Goal: Task Accomplishment & Management: Use online tool/utility

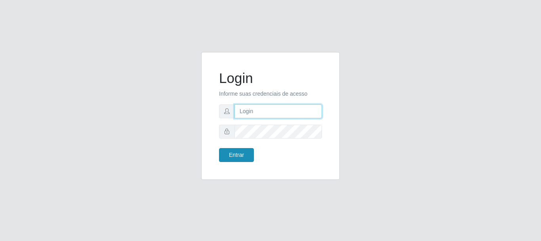
type input "[EMAIL_ADDRESS][DOMAIN_NAME]"
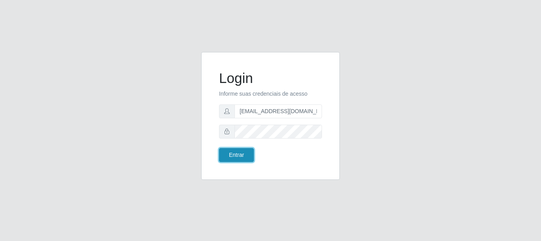
click at [247, 152] on button "Entrar" at bounding box center [236, 155] width 35 height 14
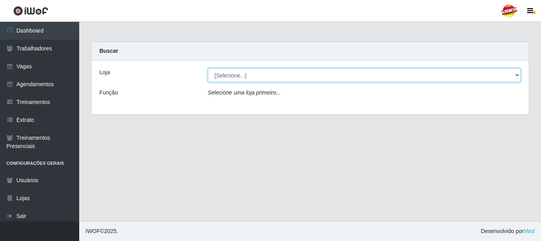
click at [361, 76] on select "[Selecione...] Supercop - São Francisco" at bounding box center [364, 75] width 313 height 14
select select "522"
click at [208, 68] on select "[Selecione...] Supercop - São Francisco" at bounding box center [364, 75] width 313 height 14
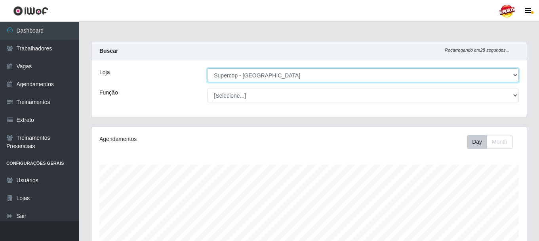
scroll to position [215, 0]
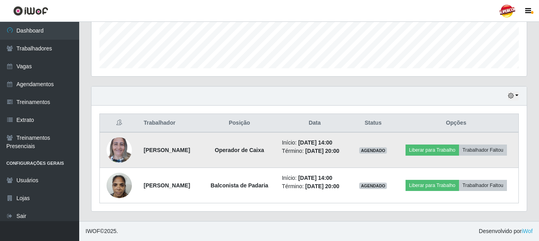
click at [126, 146] on img at bounding box center [119, 150] width 25 height 34
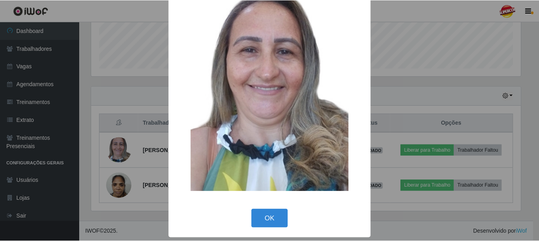
scroll to position [40, 0]
click at [154, 92] on div "× OK Cancel" at bounding box center [270, 120] width 541 height 241
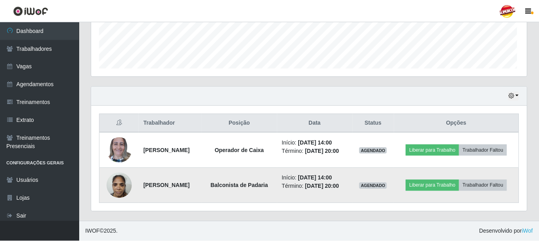
scroll to position [164, 436]
click at [118, 185] on img at bounding box center [119, 185] width 25 height 34
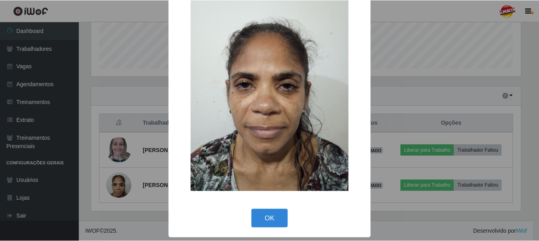
scroll to position [40, 0]
click at [270, 215] on button "OK" at bounding box center [270, 217] width 37 height 19
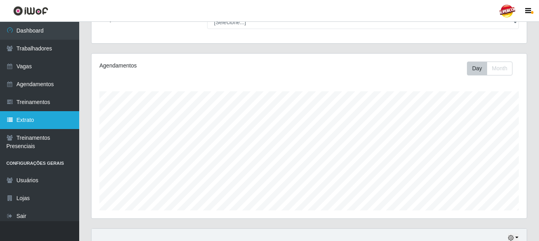
scroll to position [57, 0]
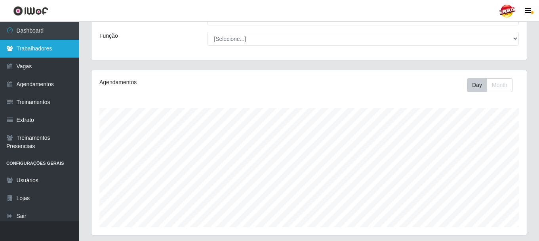
click at [53, 48] on link "Trabalhadores" at bounding box center [39, 49] width 79 height 18
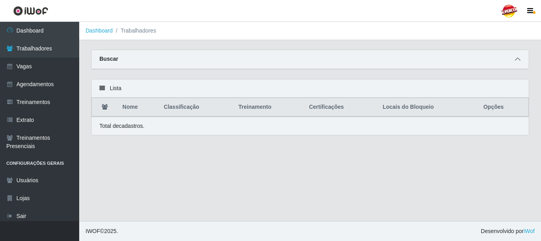
click at [519, 57] on icon at bounding box center [518, 59] width 6 height 6
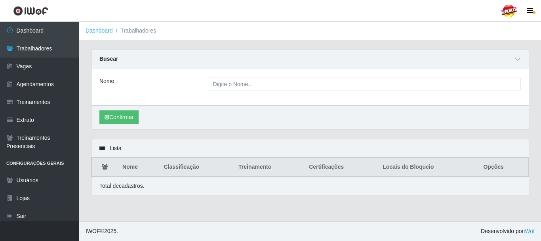
click at [285, 74] on div "Nome" at bounding box center [311, 87] width 438 height 36
click at [277, 77] on div "Nome" at bounding box center [311, 87] width 438 height 36
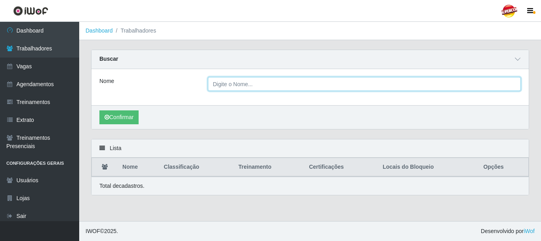
drag, startPoint x: 268, startPoint y: 84, endPoint x: 244, endPoint y: 91, distance: 25.0
click at [268, 84] on input "Nome" at bounding box center [364, 84] width 313 height 14
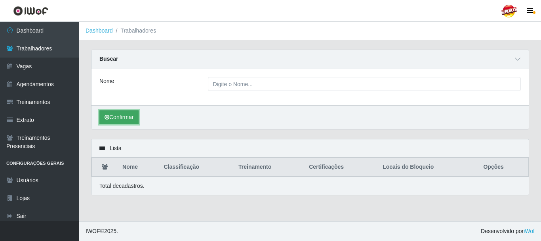
click at [138, 122] on button "Confirmar" at bounding box center [118, 117] width 39 height 14
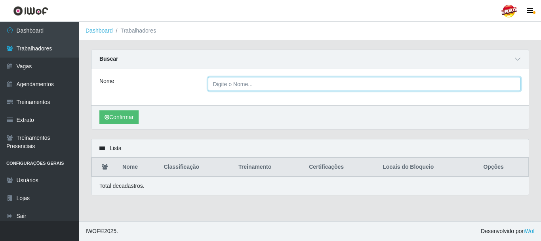
click at [217, 90] on input "Nome" at bounding box center [364, 84] width 313 height 14
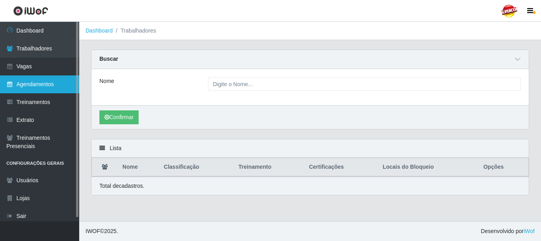
click at [37, 85] on link "Agendamentos" at bounding box center [39, 84] width 79 height 18
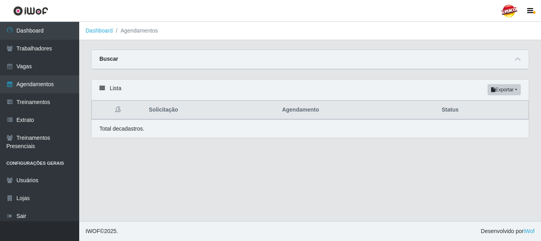
click at [173, 57] on div "Buscar" at bounding box center [311, 59] width 438 height 19
click at [538, 57] on div "Carregando... Buscar Início em Término em Status [Selecione...] AGENDADO AGUARD…" at bounding box center [310, 99] width 462 height 98
click at [525, 58] on div "Buscar" at bounding box center [311, 59] width 438 height 19
click at [523, 59] on div "Buscar" at bounding box center [311, 59] width 438 height 19
click at [519, 60] on icon at bounding box center [518, 59] width 6 height 6
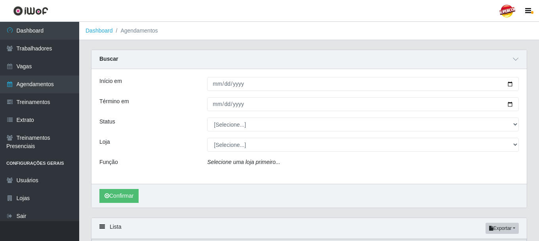
click at [218, 91] on div "Início em Término em Status [Selecione...] AGENDADO AGUARDANDO LIBERAR EM ANDAM…" at bounding box center [310, 126] width 436 height 115
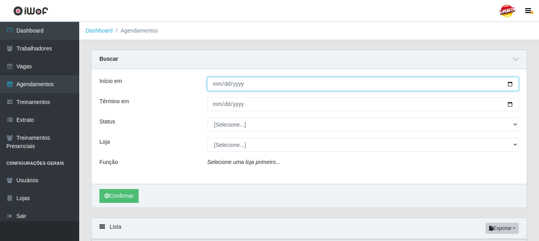
click at [220, 89] on input "Início em" at bounding box center [363, 84] width 312 height 14
click at [226, 82] on input "Início em" at bounding box center [363, 84] width 312 height 14
click at [220, 85] on input "Início em" at bounding box center [363, 84] width 312 height 14
click at [213, 83] on input "Início em" at bounding box center [363, 84] width 312 height 14
type input "2025-10-01"
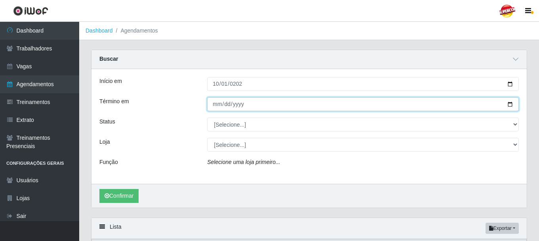
click at [215, 103] on input "Término em" at bounding box center [363, 104] width 312 height 14
type input "[DATE]"
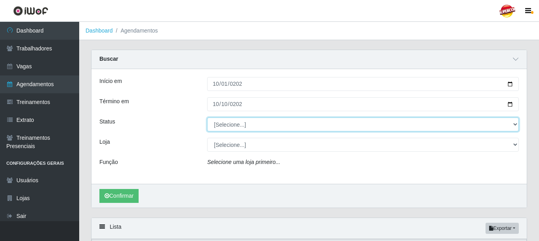
click at [225, 126] on select "[Selecione...] AGENDADO AGUARDANDO LIBERAR EM ANDAMENTO EM REVISÃO FINALIZADO C…" at bounding box center [363, 124] width 312 height 14
click at [207, 118] on select "[Selecione...] AGENDADO AGUARDANDO LIBERAR EM ANDAMENTO EM REVISÃO FINALIZADO C…" at bounding box center [363, 124] width 312 height 14
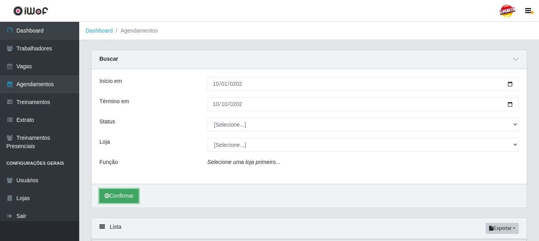
click at [127, 192] on button "Confirmar" at bounding box center [118, 196] width 39 height 14
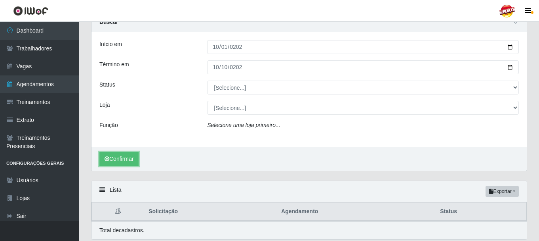
scroll to position [65, 0]
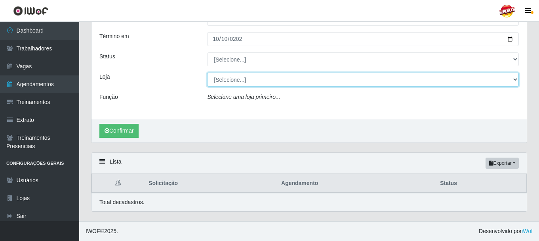
click at [254, 78] on select "[Selecione...] Supercop - São Francisco" at bounding box center [363, 80] width 312 height 14
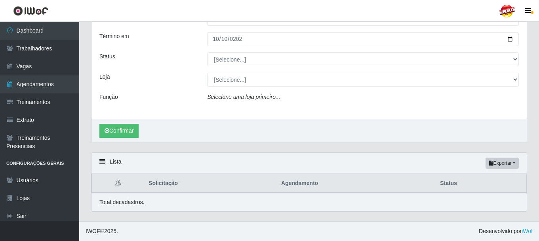
drag, startPoint x: 237, startPoint y: 101, endPoint x: 238, endPoint y: 96, distance: 4.8
click at [237, 101] on div "Selecione uma loja primeiro..." at bounding box center [363, 98] width 324 height 11
click at [240, 86] on div "Início em 2025-10-01 Término em 2025-10-10 Status [Selecione...] AGENDADO AGUAR…" at bounding box center [310, 61] width 436 height 115
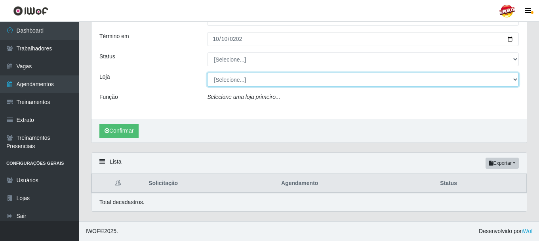
drag, startPoint x: 229, startPoint y: 85, endPoint x: 229, endPoint y: 97, distance: 11.5
click at [229, 85] on select "[Selecione...] Supercop - São Francisco" at bounding box center [363, 80] width 312 height 14
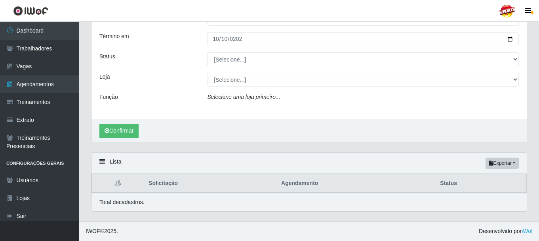
click at [236, 72] on div "Início em 2025-10-01 Término em 2025-10-10 Status [Selecione...] AGENDADO AGUAR…" at bounding box center [310, 61] width 436 height 115
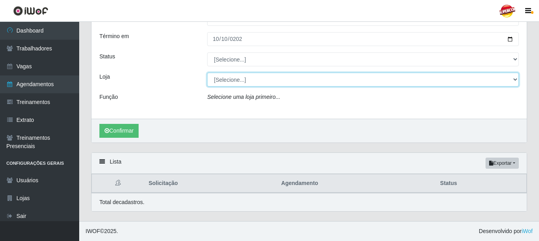
drag, startPoint x: 236, startPoint y: 77, endPoint x: 236, endPoint y: 83, distance: 6.3
click at [236, 77] on select "[Selecione...] Supercop - São Francisco" at bounding box center [363, 80] width 312 height 14
select select "522"
click at [207, 73] on select "[Selecione...] Supercop - São Francisco" at bounding box center [363, 80] width 312 height 14
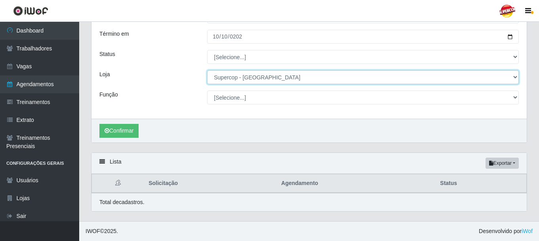
scroll to position [68, 0]
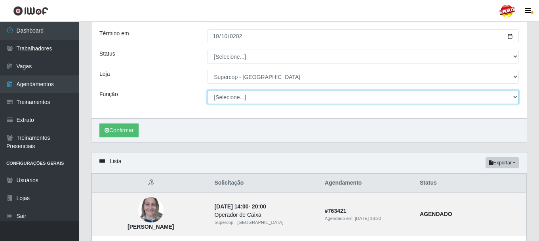
click at [218, 97] on select "[Selecione...] Balconista de Padaria Balconista de Padaria + Balconista de Pada…" at bounding box center [363, 97] width 312 height 14
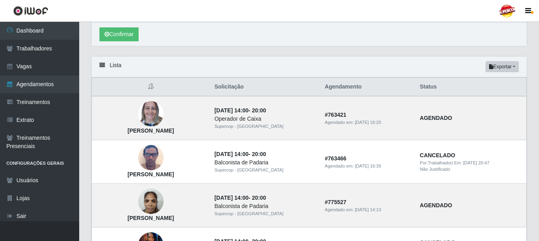
scroll to position [306, 0]
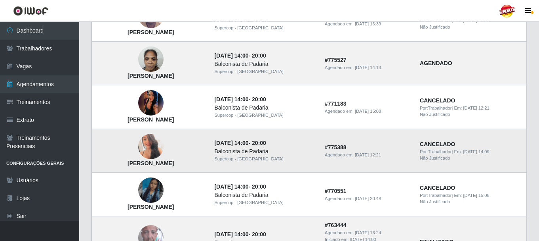
click at [161, 146] on img at bounding box center [150, 146] width 25 height 36
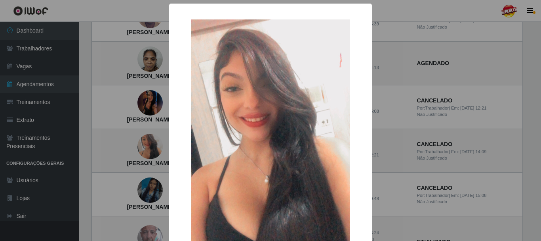
click at [446, 123] on div "× Ana Vitória Da Silva Lucena OK Cancel" at bounding box center [270, 120] width 541 height 241
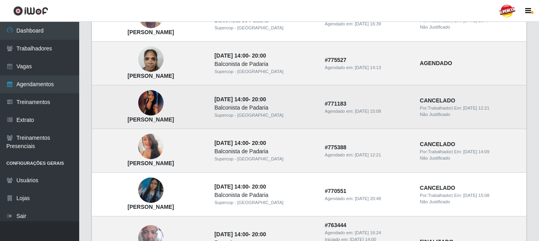
click at [164, 101] on img at bounding box center [150, 103] width 25 height 56
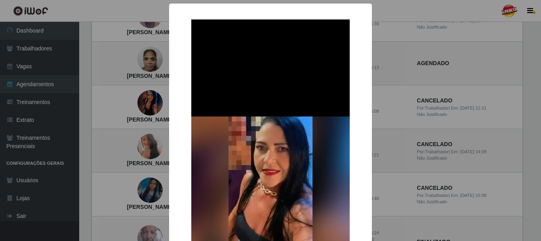
click at [419, 103] on div "× ELIANE VARELA DA COSTA OK Cancel" at bounding box center [270, 120] width 541 height 241
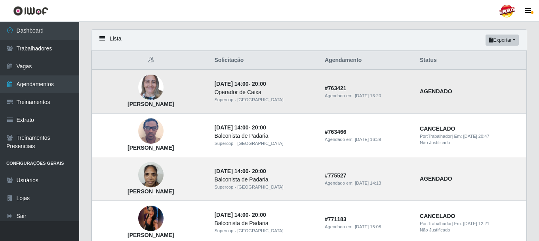
scroll to position [187, 0]
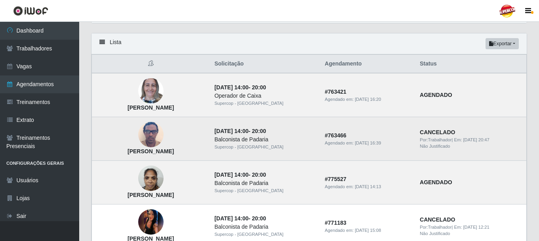
drag, startPoint x: 141, startPoint y: 134, endPoint x: 152, endPoint y: 136, distance: 11.6
click at [141, 134] on td "[PERSON_NAME]" at bounding box center [151, 139] width 118 height 44
click at [153, 135] on img at bounding box center [150, 135] width 25 height 34
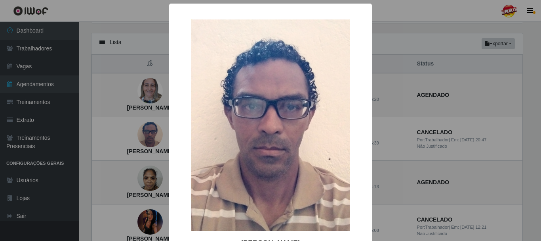
click at [457, 150] on div "× Francisco Canindé Silva de Oliveira OK Cancel" at bounding box center [270, 120] width 541 height 241
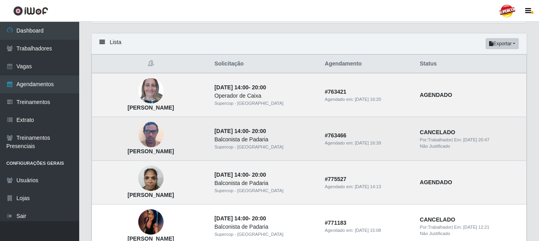
scroll to position [226, 0]
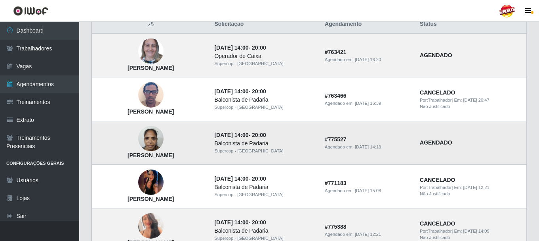
click at [162, 143] on img at bounding box center [150, 139] width 25 height 34
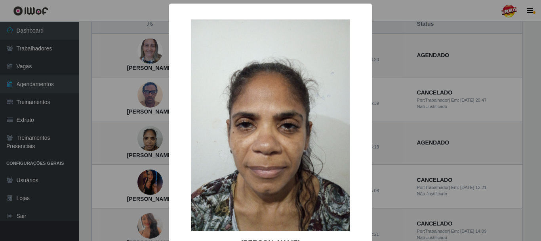
click at [432, 145] on div "× Tasia Araújo Gomes OK Cancel" at bounding box center [270, 120] width 541 height 241
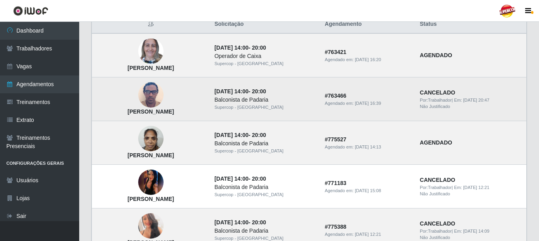
click at [159, 101] on img at bounding box center [150, 95] width 25 height 34
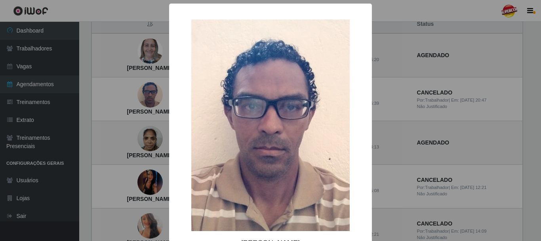
click at [143, 120] on div "× Francisco Canindé Silva de Oliveira OK Cancel" at bounding box center [270, 120] width 541 height 241
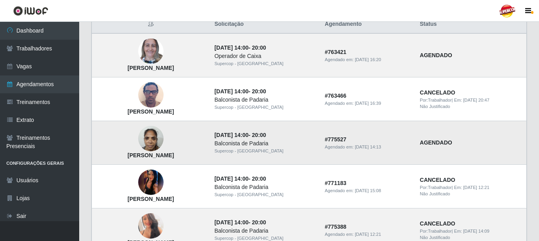
click at [156, 138] on img at bounding box center [150, 139] width 25 height 34
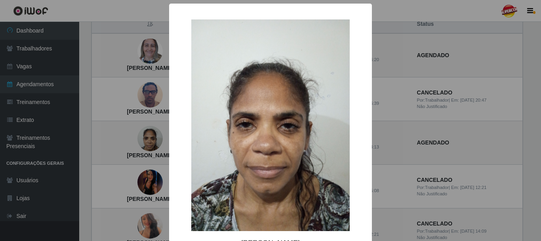
click at [428, 116] on div "× Tasia Araújo Gomes OK Cancel" at bounding box center [270, 120] width 541 height 241
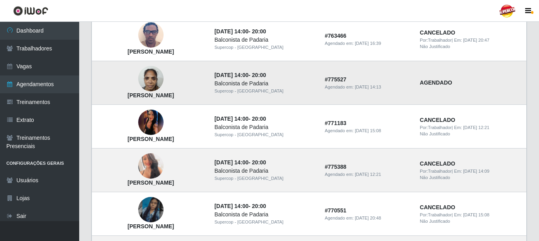
scroll to position [306, 0]
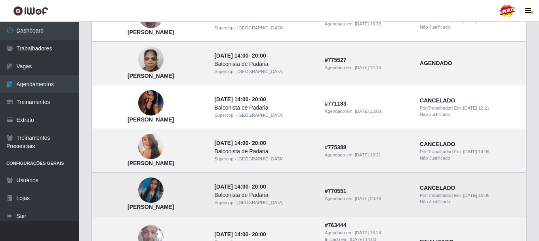
click at [164, 191] on img at bounding box center [150, 189] width 25 height 45
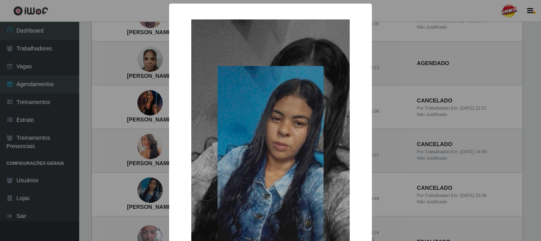
click at [147, 162] on div "× Alice helena Rodrigues do Nascimento OK Cancel" at bounding box center [270, 120] width 541 height 241
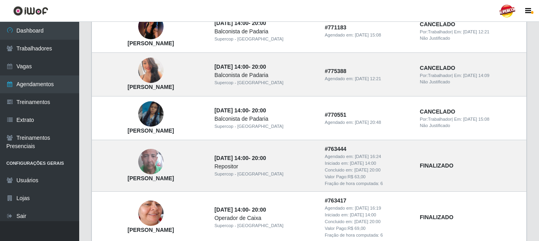
scroll to position [385, 0]
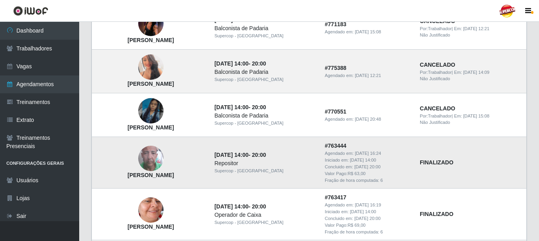
click at [160, 169] on img at bounding box center [150, 158] width 25 height 45
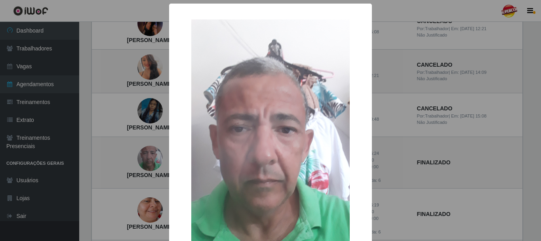
click at [401, 102] on div "× Ayrton Jose lisboa OK Cancel" at bounding box center [270, 120] width 541 height 241
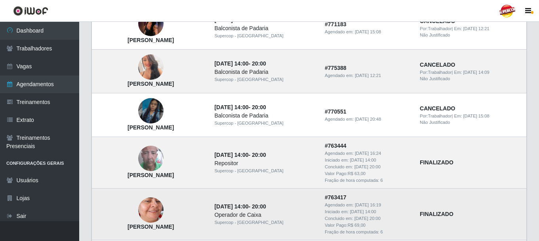
scroll to position [464, 0]
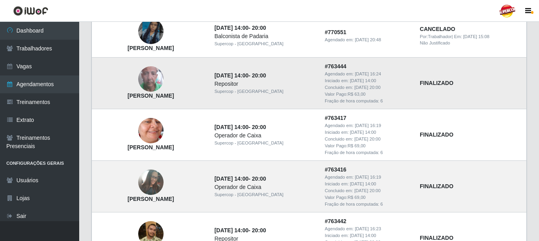
click at [515, 83] on td "FINALIZADO" at bounding box center [470, 83] width 111 height 52
drag, startPoint x: 511, startPoint y: 73, endPoint x: 391, endPoint y: 97, distance: 122.5
click at [493, 77] on td "FINALIZADO" at bounding box center [470, 83] width 111 height 52
drag, startPoint x: 371, startPoint y: 100, endPoint x: 185, endPoint y: 127, distance: 188.6
click at [368, 100] on div "Fração de hora computada: 6" at bounding box center [368, 100] width 86 height 7
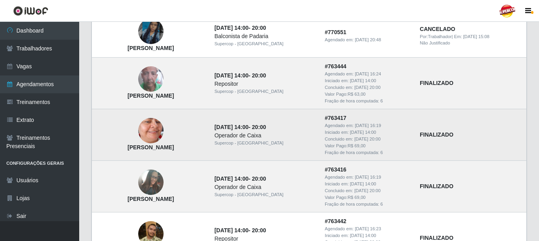
drag, startPoint x: 185, startPoint y: 127, endPoint x: 150, endPoint y: 113, distance: 37.7
click at [183, 127] on td "Ângela Maria Dantas de Gusmão" at bounding box center [151, 135] width 118 height 52
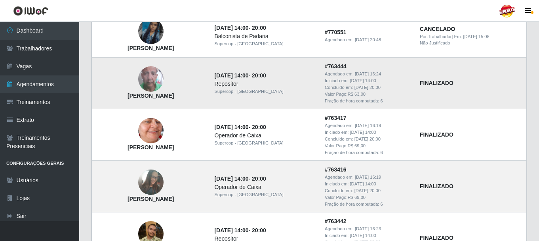
click at [155, 96] on strong "Ayrton Jose lisboa" at bounding box center [151, 95] width 46 height 6
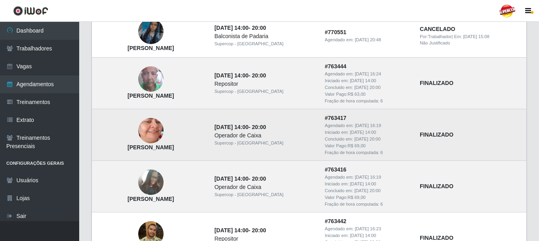
click at [164, 138] on img at bounding box center [150, 130] width 25 height 55
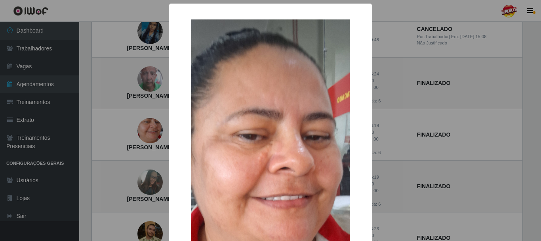
click at [162, 142] on div "× Ângela Maria Dantas de Gusmão OK Cancel" at bounding box center [270, 120] width 541 height 241
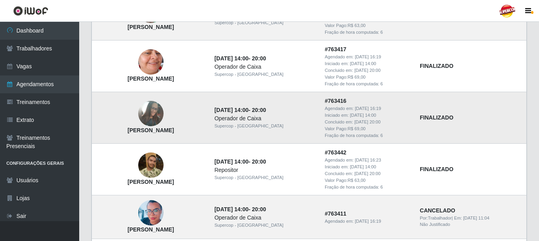
scroll to position [543, 0]
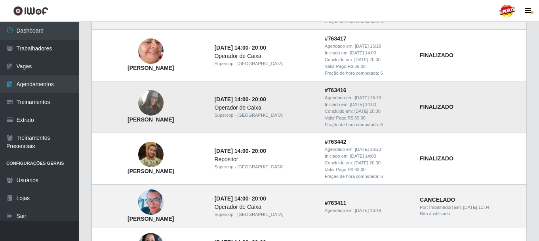
click at [165, 116] on td "Isabelle Silva Ferreira de Melo Lima" at bounding box center [151, 107] width 118 height 52
click at [159, 109] on img at bounding box center [150, 103] width 25 height 34
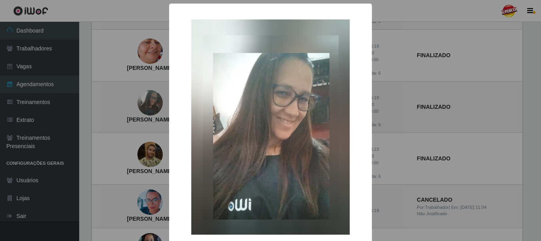
click at [412, 90] on div "× Isabelle Silva Ferreira de Melo Lima OK Cancel" at bounding box center [270, 120] width 541 height 241
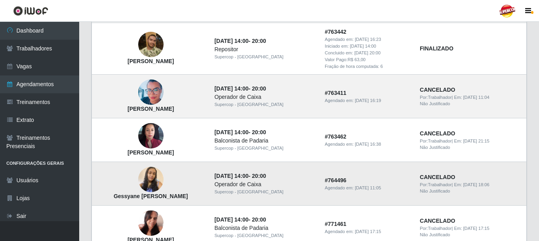
scroll to position [662, 0]
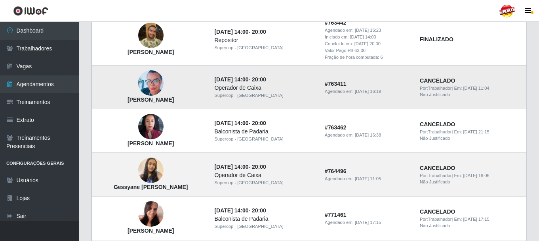
click at [154, 93] on img at bounding box center [150, 83] width 25 height 32
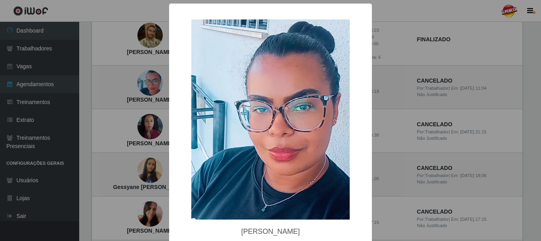
click at [446, 108] on div "× Samara Caroline Oliveira De Souza OK Cancel" at bounding box center [270, 120] width 541 height 241
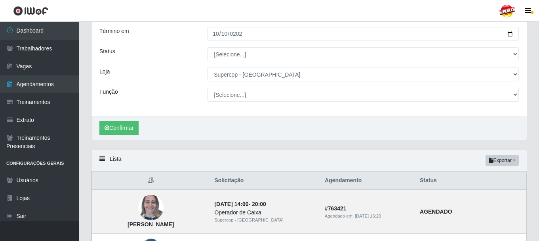
scroll to position [0, 0]
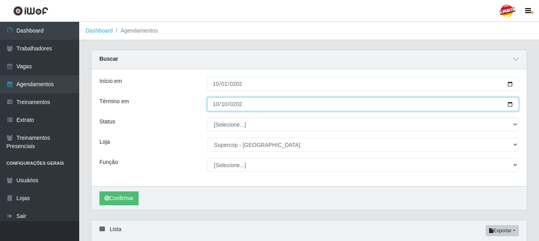
click at [259, 103] on input "[DATE]" at bounding box center [363, 104] width 312 height 14
click at [511, 99] on input "[DATE]" at bounding box center [363, 104] width 312 height 14
click at [513, 104] on input "[DATE]" at bounding box center [363, 104] width 312 height 14
type input "[DATE]"
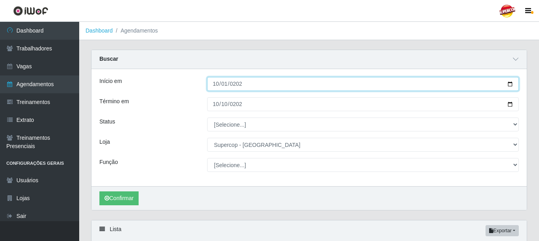
click at [507, 82] on input "2025-10-01" at bounding box center [363, 84] width 312 height 14
type input "[DATE]"
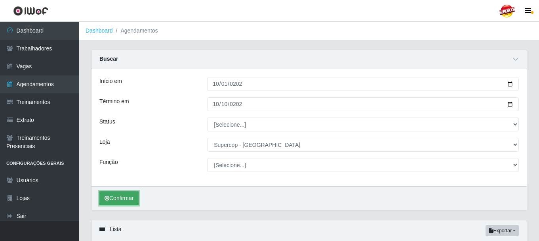
click at [132, 194] on button "Confirmar" at bounding box center [118, 198] width 39 height 14
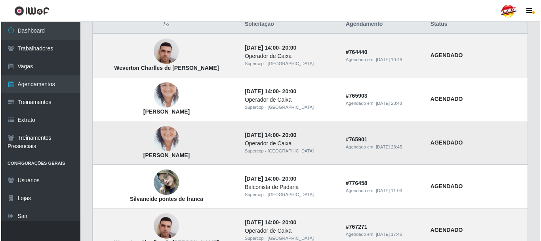
scroll to position [187, 0]
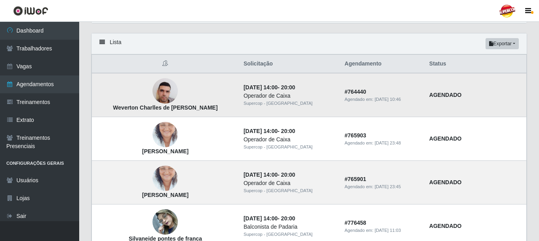
click at [153, 92] on img at bounding box center [165, 91] width 25 height 34
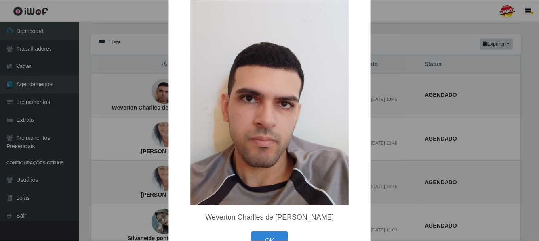
scroll to position [50, 0]
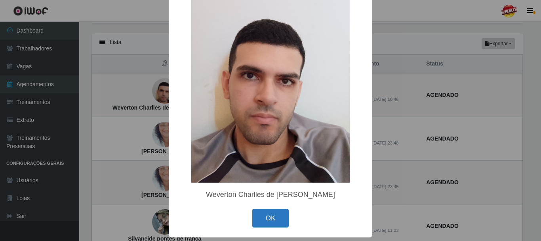
click at [275, 223] on button "OK" at bounding box center [270, 217] width 37 height 19
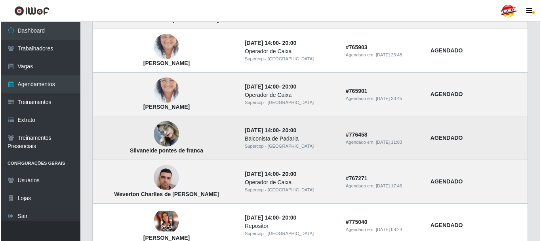
scroll to position [266, 0]
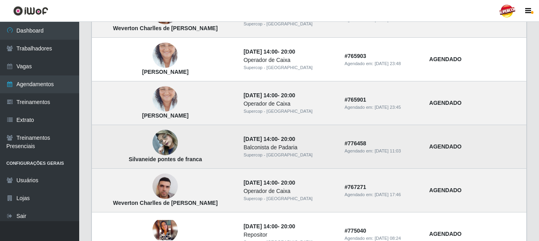
click at [162, 139] on img at bounding box center [165, 143] width 25 height 34
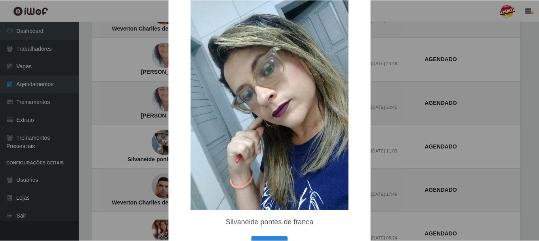
scroll to position [40, 0]
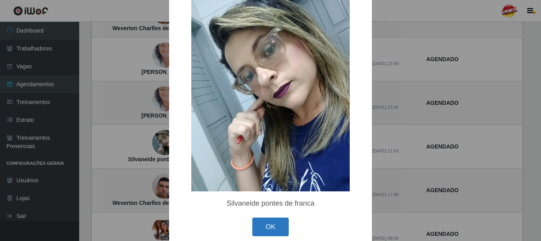
click at [267, 227] on button "OK" at bounding box center [270, 226] width 37 height 19
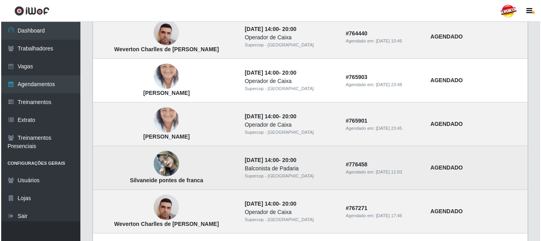
scroll to position [226, 0]
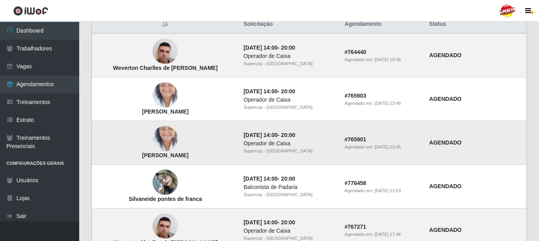
click at [164, 149] on img at bounding box center [165, 138] width 25 height 45
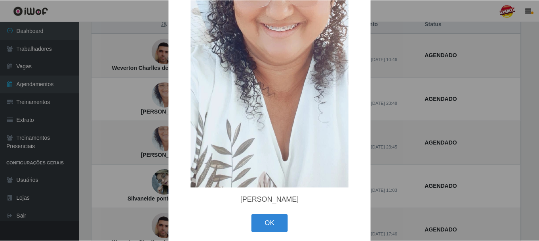
scroll to position [120, 0]
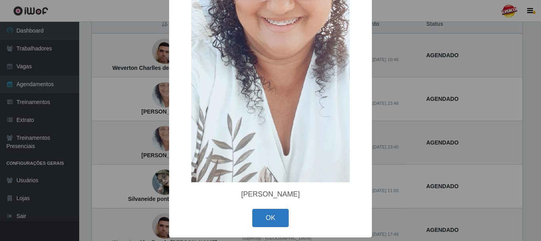
click at [265, 213] on button "OK" at bounding box center [270, 217] width 37 height 19
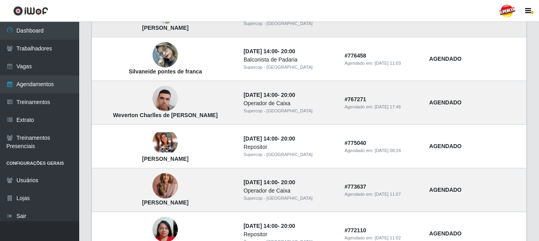
scroll to position [385, 0]
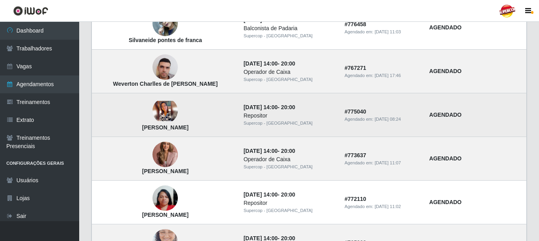
click at [161, 124] on td "Victoria Ingridy da Silva Costa" at bounding box center [165, 115] width 147 height 44
click at [155, 112] on img at bounding box center [165, 111] width 25 height 20
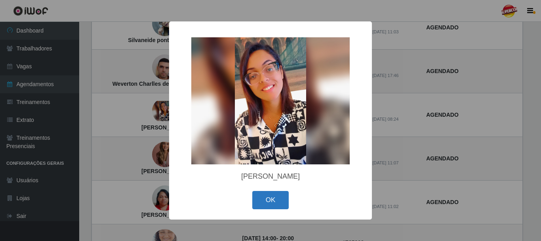
click at [268, 199] on button "OK" at bounding box center [270, 200] width 37 height 19
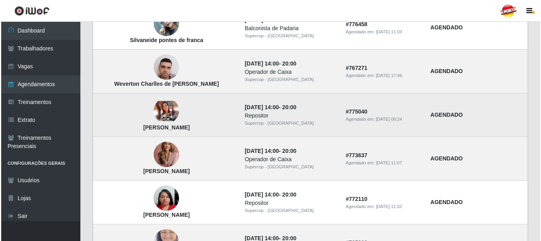
scroll to position [424, 0]
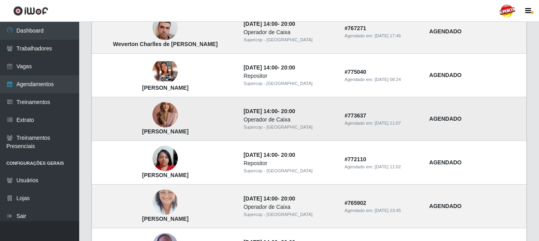
click at [154, 119] on img at bounding box center [165, 114] width 25 height 35
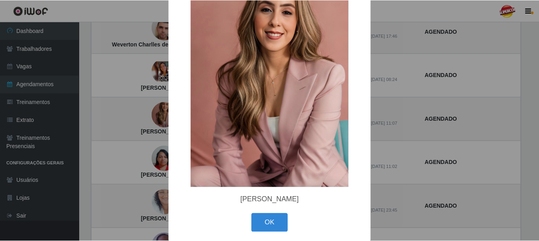
scroll to position [59, 0]
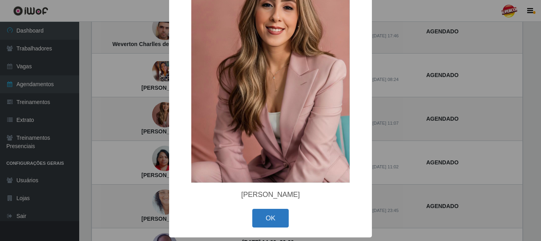
click at [275, 221] on button "OK" at bounding box center [270, 217] width 37 height 19
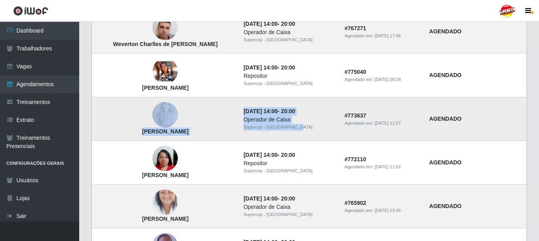
drag, startPoint x: 294, startPoint y: 132, endPoint x: 209, endPoint y: 120, distance: 86.4
click at [214, 120] on tr "Carla Milena da Silva Santos 22/10/2025, 14:00 - 20:00 Operador de Caixa Superc…" at bounding box center [309, 119] width 435 height 44
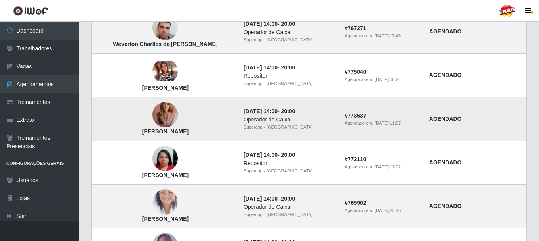
click at [441, 99] on td "AGENDADO" at bounding box center [476, 119] width 102 height 44
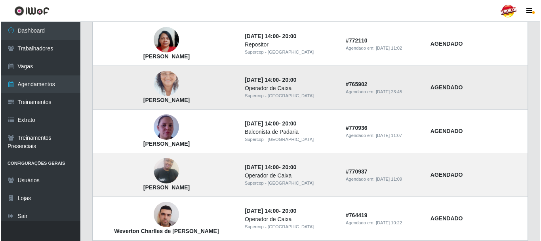
scroll to position [543, 0]
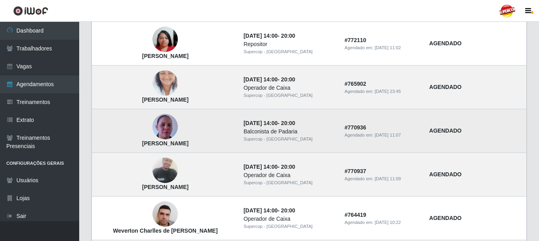
click at [154, 128] on img at bounding box center [165, 126] width 25 height 45
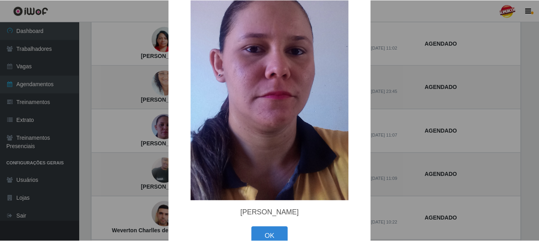
scroll to position [120, 0]
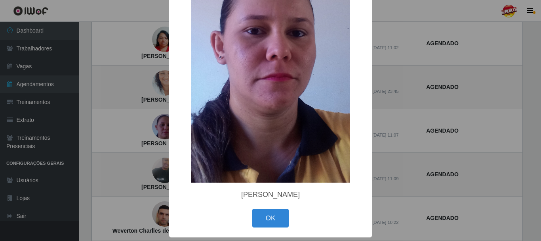
click at [404, 84] on div "× Edna Ricardo de Menezes OK Cancel" at bounding box center [270, 120] width 541 height 241
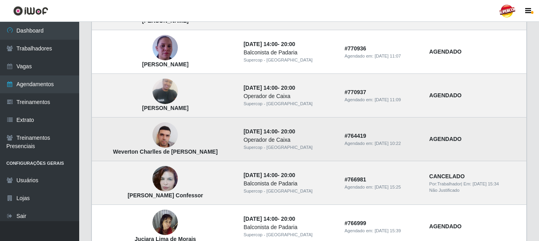
scroll to position [623, 0]
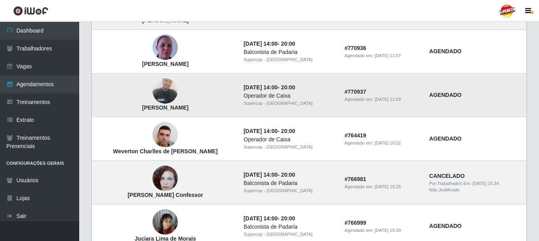
click at [161, 105] on strong "Luzia Maria Tibúrcio" at bounding box center [165, 107] width 46 height 6
click at [160, 102] on img at bounding box center [165, 91] width 25 height 34
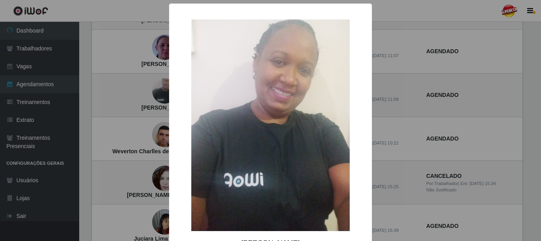
click at [402, 117] on div "× Luzia Maria Tibúrcio OK Cancel" at bounding box center [270, 120] width 541 height 241
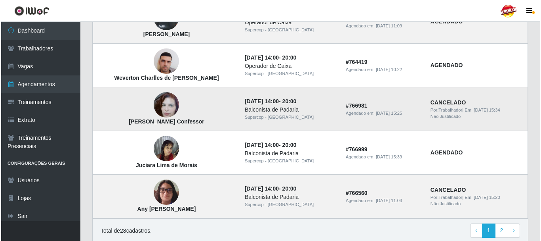
scroll to position [702, 0]
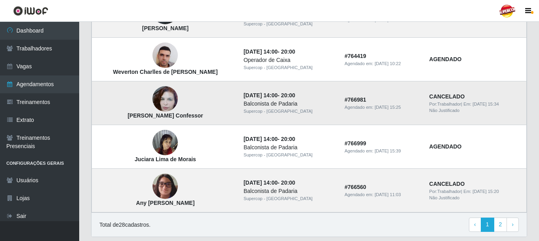
click at [162, 104] on img at bounding box center [165, 98] width 25 height 45
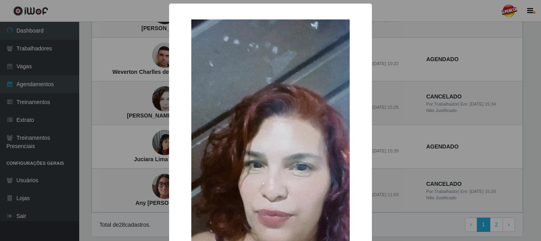
click at [406, 105] on div "× Alessandra Gonçalves Confessor OK Cancel" at bounding box center [270, 120] width 541 height 241
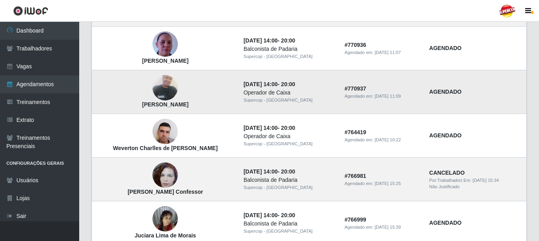
scroll to position [623, 0]
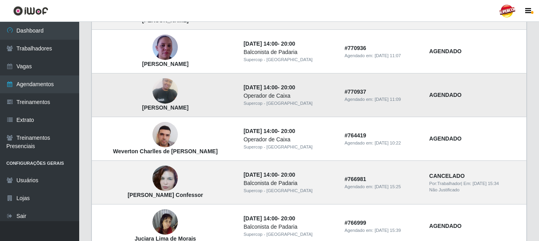
click at [156, 87] on img at bounding box center [165, 91] width 25 height 34
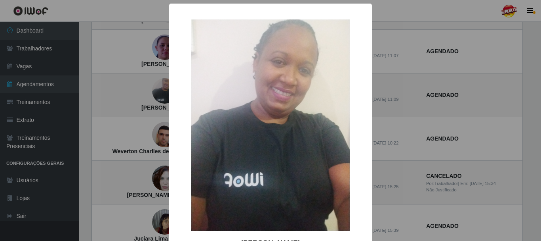
click at [415, 77] on div "× Luzia Maria Tibúrcio OK Cancel" at bounding box center [270, 120] width 541 height 241
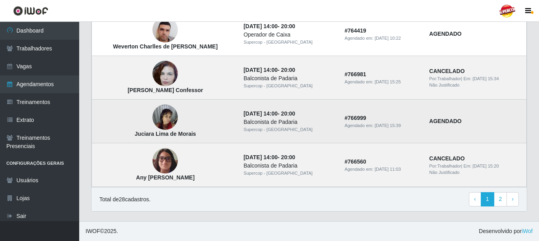
scroll to position [728, 0]
click at [157, 120] on img at bounding box center [165, 117] width 25 height 34
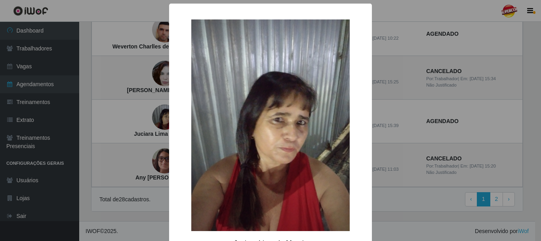
click at [127, 112] on div "× Juciara Lima de Morais OK Cancel" at bounding box center [270, 120] width 541 height 241
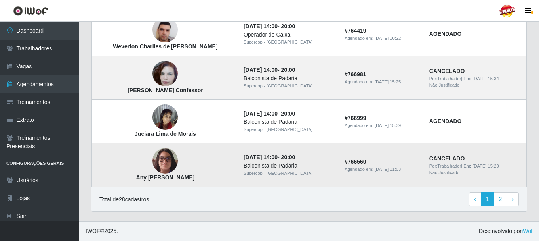
click at [164, 157] on img at bounding box center [165, 161] width 25 height 34
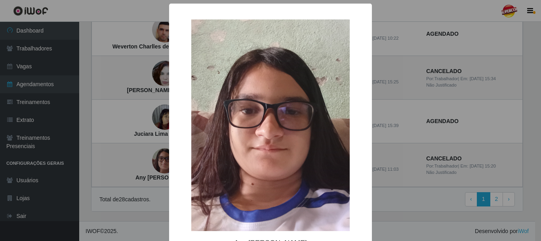
click at [409, 138] on div "× Any Karollynny Gonçalves Randolfo OK Cancel" at bounding box center [270, 120] width 541 height 241
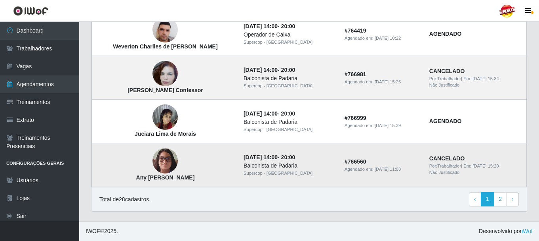
drag, startPoint x: 291, startPoint y: 169, endPoint x: 304, endPoint y: 169, distance: 13.5
click at [304, 169] on div "Balconista de Padaria" at bounding box center [290, 165] width 92 height 8
click at [506, 202] on link "2" at bounding box center [500, 199] width 13 height 14
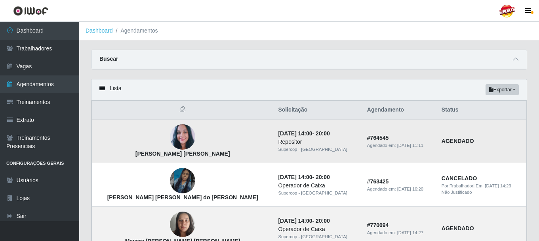
click at [170, 142] on img at bounding box center [182, 136] width 25 height 29
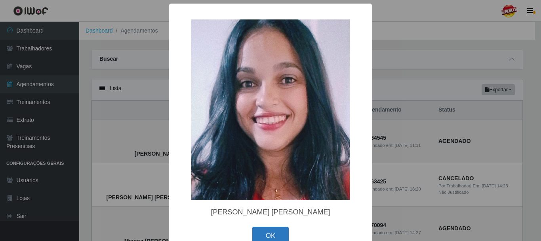
click at [281, 231] on button "OK" at bounding box center [270, 235] width 37 height 19
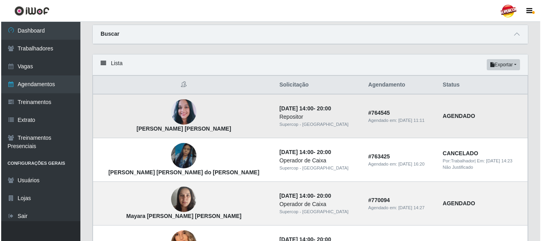
scroll to position [119, 0]
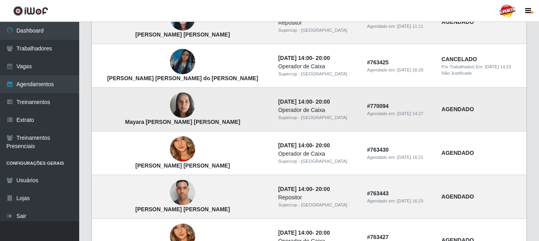
click at [170, 104] on img at bounding box center [182, 105] width 25 height 34
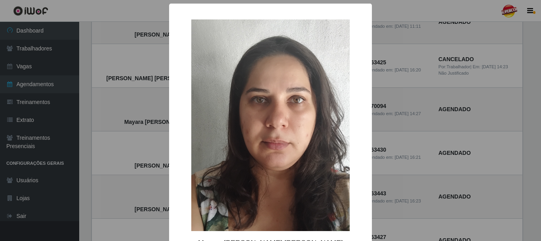
click at [133, 106] on div "× Mayara [PERSON_NAME] [PERSON_NAME] OK Cancel" at bounding box center [270, 120] width 541 height 241
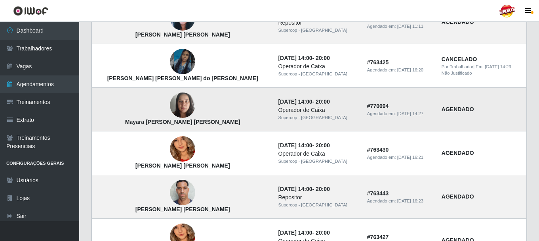
click at [170, 111] on img at bounding box center [182, 105] width 25 height 34
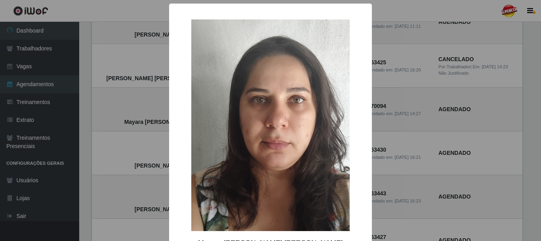
click at [410, 138] on div "× Mayara [PERSON_NAME] [PERSON_NAME] OK Cancel" at bounding box center [270, 120] width 541 height 241
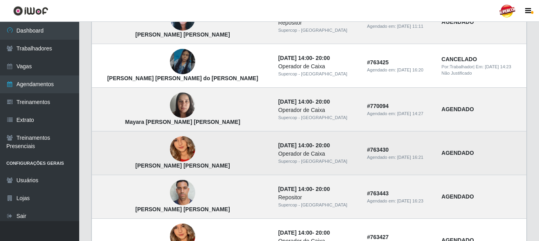
click at [170, 151] on img at bounding box center [182, 148] width 25 height 55
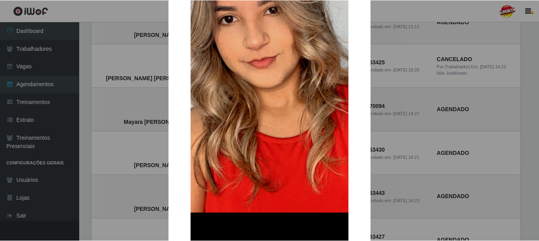
scroll to position [0, 0]
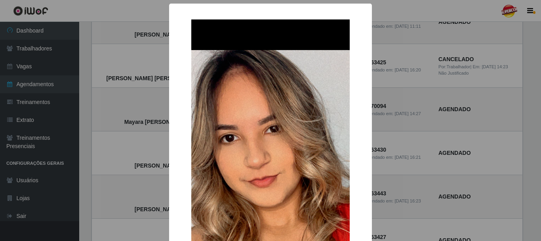
click at [435, 120] on div "× [PERSON_NAME] [PERSON_NAME] OK Cancel" at bounding box center [270, 120] width 541 height 241
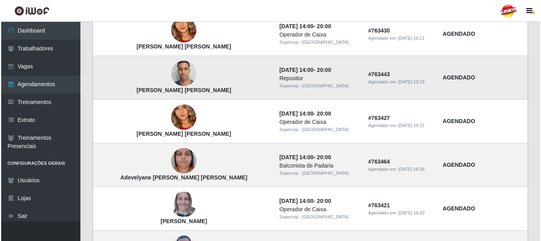
scroll to position [198, 0]
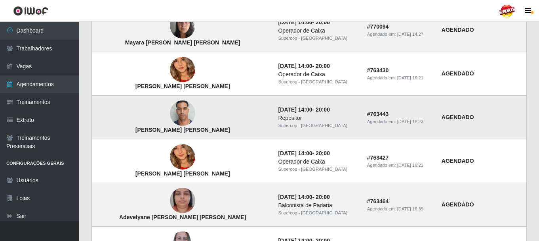
click at [170, 109] on img at bounding box center [182, 113] width 25 height 34
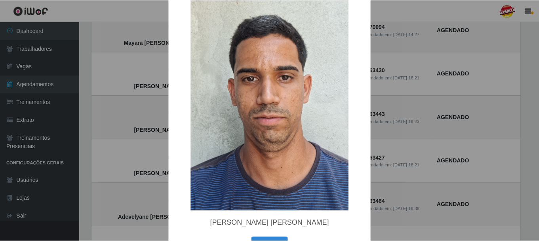
scroll to position [40, 0]
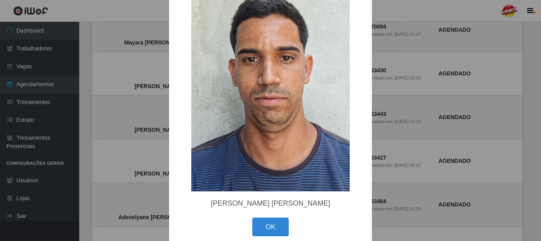
click at [466, 72] on div "× Erivelton da Silva Cavalcante OK Cancel" at bounding box center [270, 120] width 541 height 241
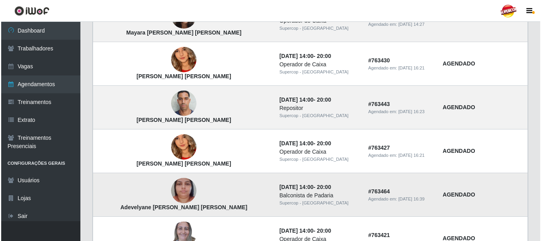
scroll to position [277, 0]
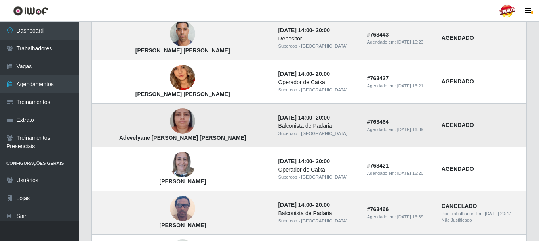
click at [172, 130] on td "Adevelyane [PERSON_NAME] [PERSON_NAME]" at bounding box center [183, 125] width 182 height 44
click at [170, 127] on img at bounding box center [182, 121] width 25 height 45
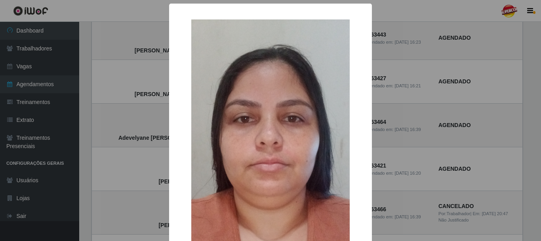
click at [439, 111] on div "× Adevelyane [PERSON_NAME] [PERSON_NAME] OK Cancel" at bounding box center [270, 120] width 541 height 241
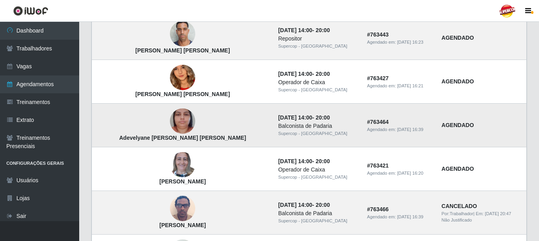
click at [170, 131] on img at bounding box center [182, 121] width 25 height 45
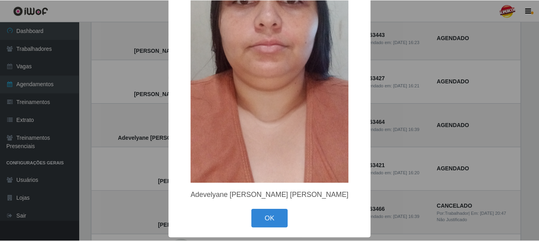
scroll to position [120, 0]
click at [269, 203] on div "× Adevelyane [PERSON_NAME] [PERSON_NAME] OK Cancel" at bounding box center [270, 61] width 203 height 352
click at [269, 214] on button "OK" at bounding box center [270, 217] width 37 height 19
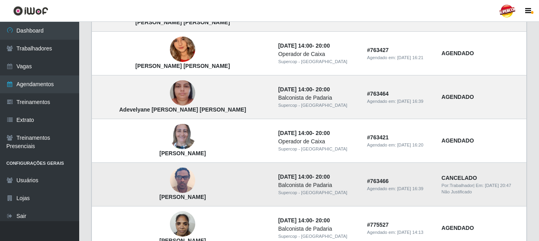
scroll to position [302, 0]
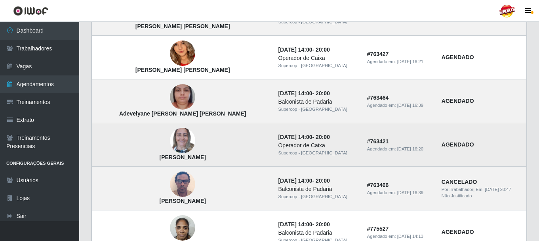
click at [170, 136] on img at bounding box center [182, 141] width 25 height 34
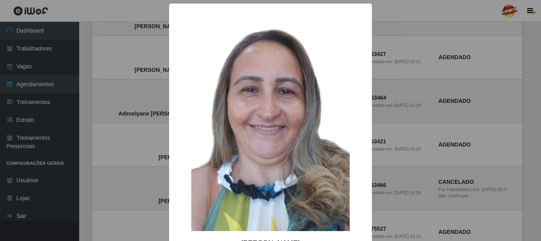
click at [413, 103] on div "× [PERSON_NAME] OK Cancel" at bounding box center [270, 120] width 541 height 241
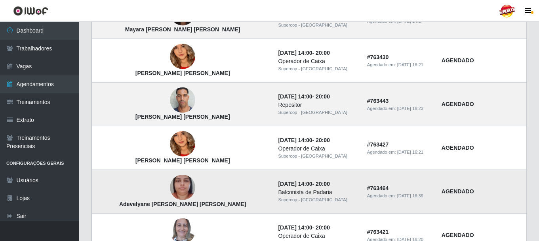
scroll to position [222, 0]
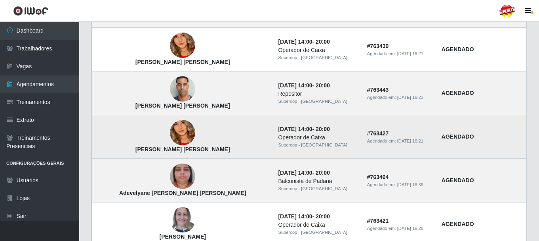
drag, startPoint x: 196, startPoint y: 152, endPoint x: 152, endPoint y: 148, distance: 43.8
click at [159, 151] on strong "[PERSON_NAME] [PERSON_NAME]" at bounding box center [183, 149] width 95 height 6
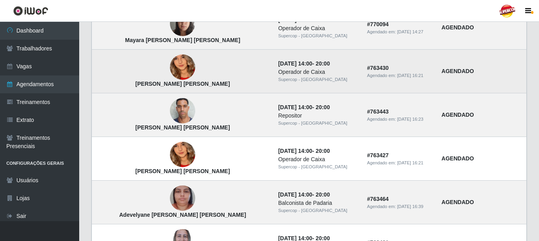
scroll to position [183, 0]
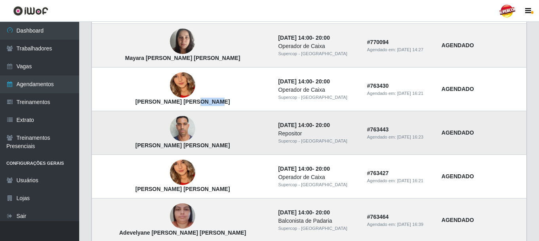
drag, startPoint x: 185, startPoint y: 105, endPoint x: 138, endPoint y: 112, distance: 47.6
click at [146, 110] on td "[PERSON_NAME] [PERSON_NAME]" at bounding box center [183, 89] width 182 height 44
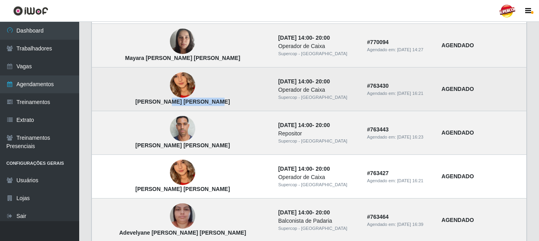
scroll to position [143, 0]
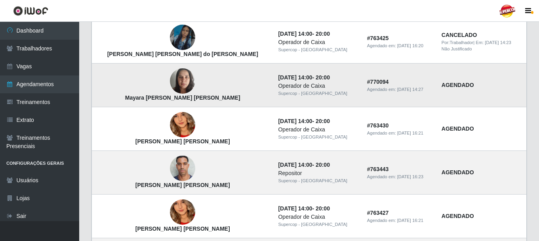
click at [196, 88] on td "Mayara [PERSON_NAME] [PERSON_NAME]" at bounding box center [183, 85] width 182 height 44
drag, startPoint x: 194, startPoint y: 92, endPoint x: 178, endPoint y: 95, distance: 16.9
click at [178, 95] on td "Mayara [PERSON_NAME] [PERSON_NAME]" at bounding box center [183, 85] width 182 height 44
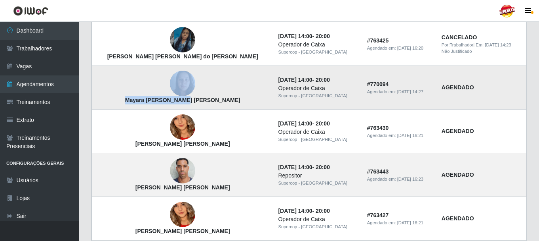
scroll to position [103, 0]
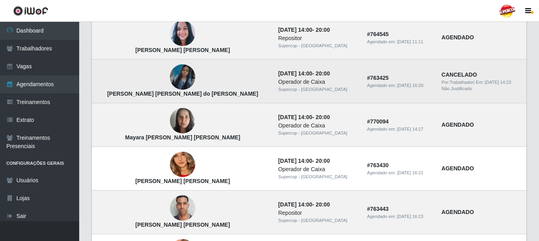
click at [210, 81] on td "[PERSON_NAME] [PERSON_NAME] do [PERSON_NAME]" at bounding box center [183, 81] width 182 height 44
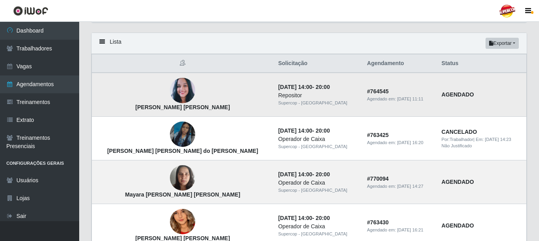
scroll to position [24, 0]
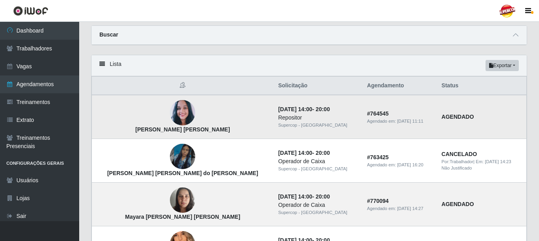
click at [170, 117] on img at bounding box center [182, 112] width 25 height 29
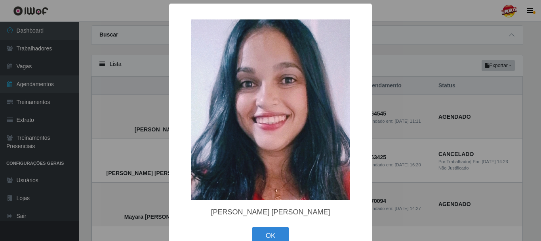
click at [430, 111] on div "× [PERSON_NAME] [PERSON_NAME] OK Cancel" at bounding box center [270, 120] width 541 height 241
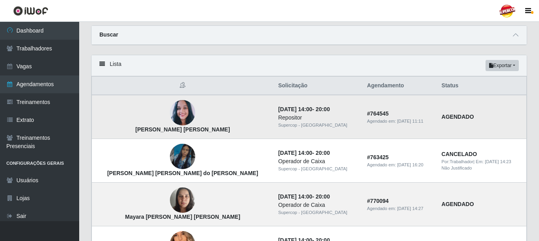
click at [170, 116] on img at bounding box center [182, 112] width 25 height 29
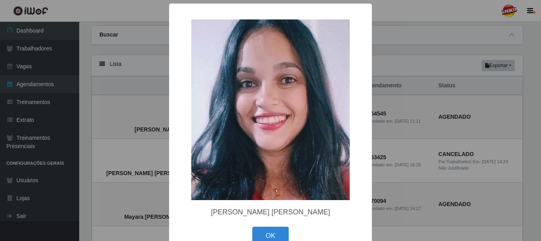
click at [398, 84] on div "× [PERSON_NAME] [PERSON_NAME] OK Cancel" at bounding box center [270, 120] width 541 height 241
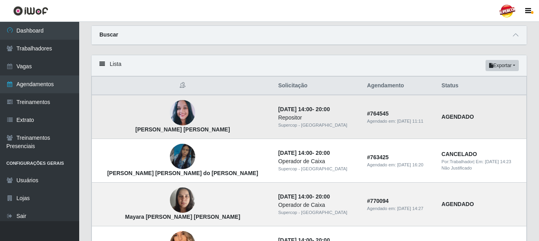
scroll to position [0, 0]
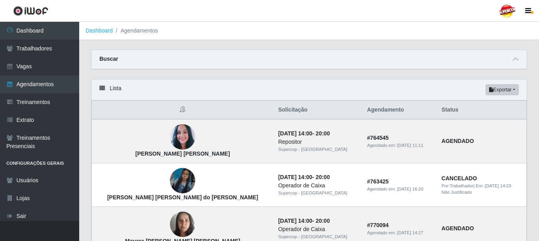
click at [526, 58] on div "Buscar" at bounding box center [310, 59] width 436 height 19
click at [519, 58] on span at bounding box center [516, 59] width 10 height 9
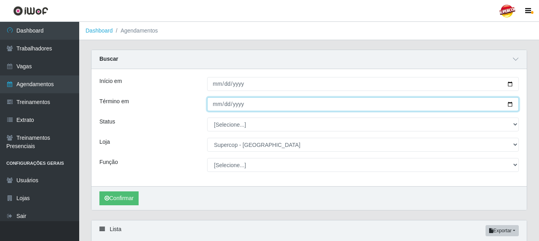
click at [502, 103] on input "[DATE]" at bounding box center [363, 104] width 312 height 14
click at [510, 104] on input "[DATE]" at bounding box center [363, 104] width 312 height 14
type input "[DATE]"
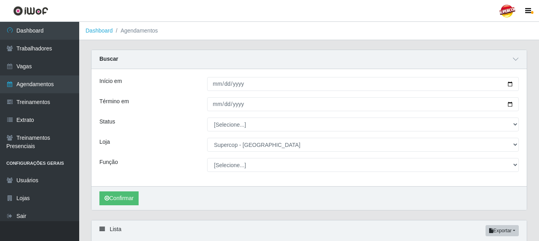
click at [133, 206] on div "Confirmar" at bounding box center [310, 198] width 436 height 24
click at [125, 199] on button "Confirmar" at bounding box center [118, 198] width 39 height 14
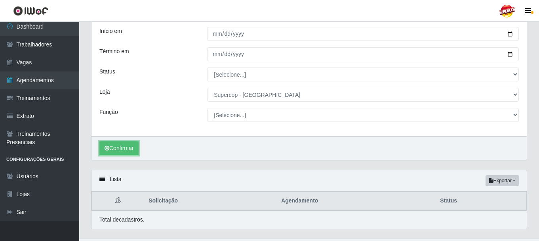
scroll to position [68, 0]
